Goal: Find contact information: Find contact information

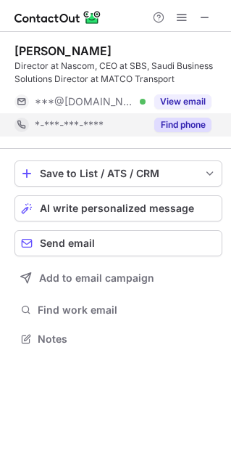
scroll to position [328, 231]
click at [192, 125] on button "Find phone" at bounding box center [183, 125] width 57 height 15
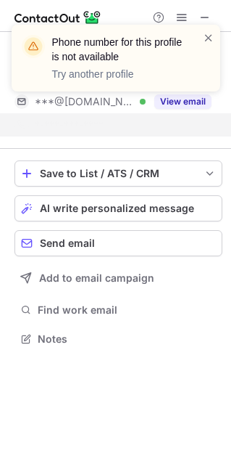
scroll to position [305, 231]
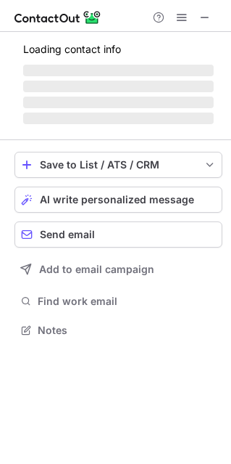
scroll to position [328, 231]
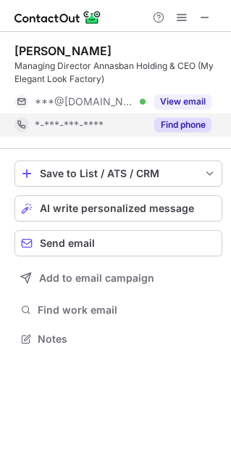
click at [180, 131] on button "Find phone" at bounding box center [183, 125] width 57 height 15
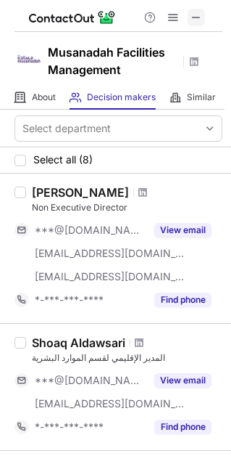
click at [197, 13] on span at bounding box center [197, 18] width 12 height 12
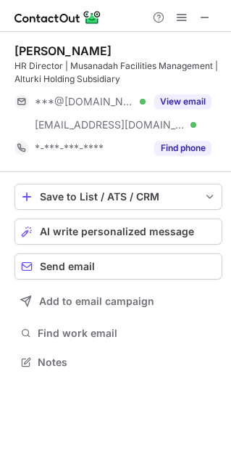
scroll to position [351, 231]
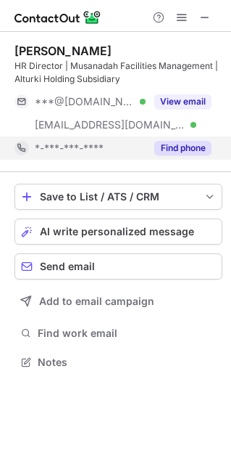
click at [177, 147] on button "Find phone" at bounding box center [183, 148] width 57 height 15
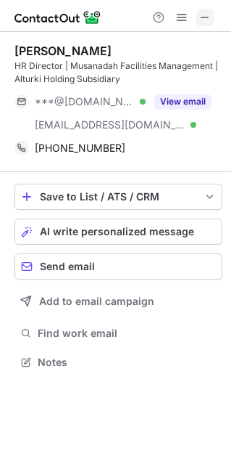
click at [212, 11] on button at bounding box center [205, 17] width 17 height 17
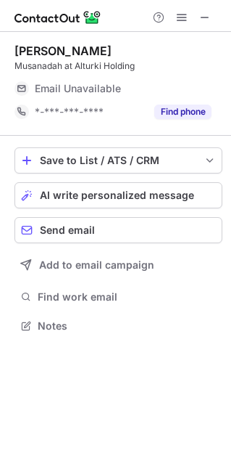
scroll to position [7, 7]
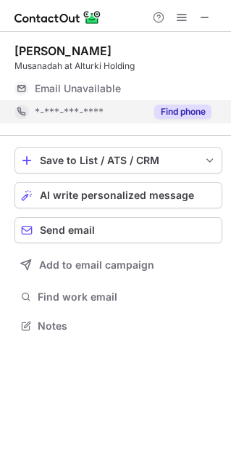
click at [189, 116] on button "Find phone" at bounding box center [183, 111] width 57 height 15
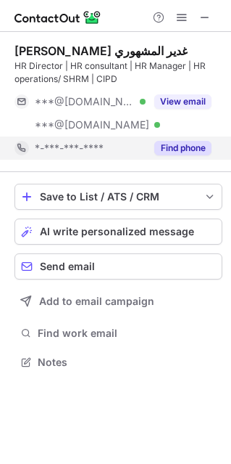
scroll to position [351, 231]
click at [178, 144] on button "Find phone" at bounding box center [183, 148] width 57 height 15
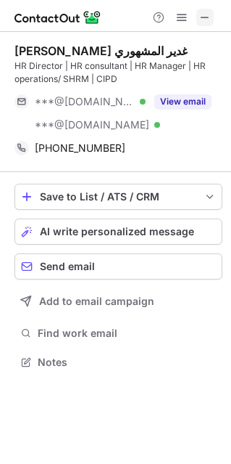
click at [205, 16] on span at bounding box center [205, 18] width 12 height 12
